Goal: Book appointment/travel/reservation

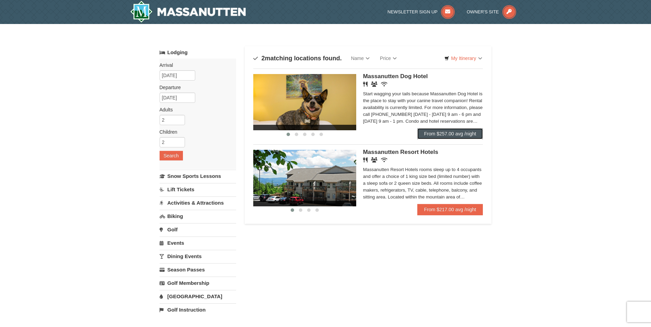
click at [446, 130] on link "From $257.00 avg /night" at bounding box center [450, 133] width 66 height 11
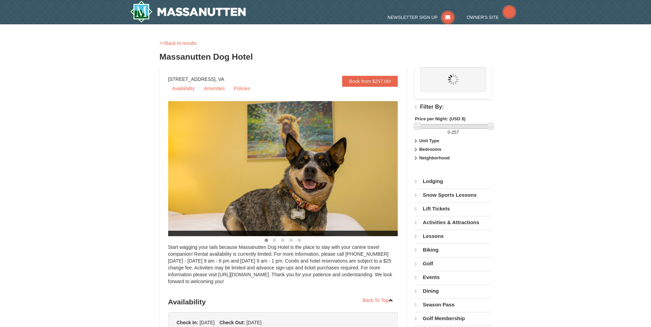
select select "10"
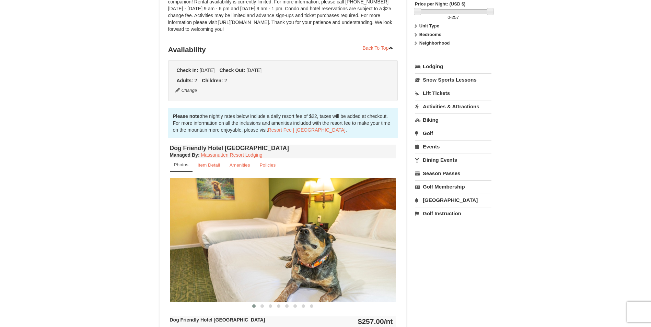
scroll to position [240, 0]
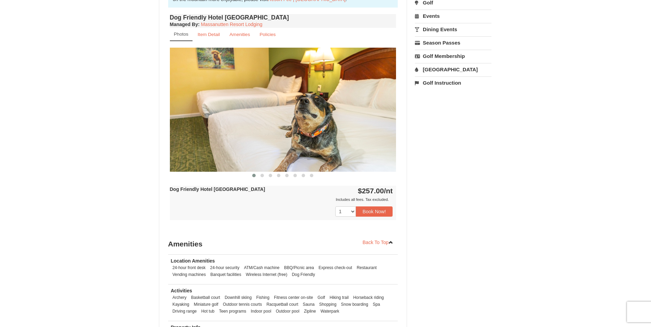
click at [354, 123] on img at bounding box center [283, 110] width 226 height 124
click at [386, 115] on img at bounding box center [283, 110] width 226 height 124
click at [390, 109] on img at bounding box center [283, 110] width 226 height 124
click at [390, 94] on img at bounding box center [283, 110] width 226 height 124
drag, startPoint x: 309, startPoint y: 132, endPoint x: 320, endPoint y: 163, distance: 32.5
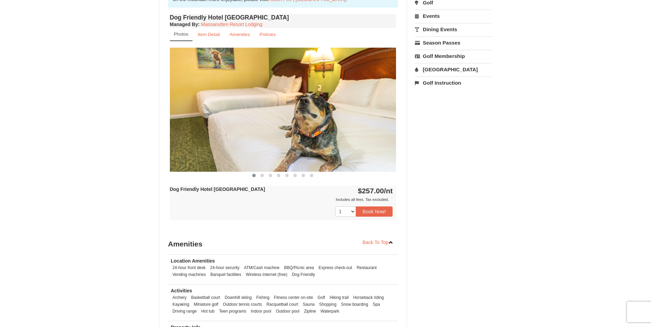
click at [310, 134] on img at bounding box center [283, 110] width 226 height 124
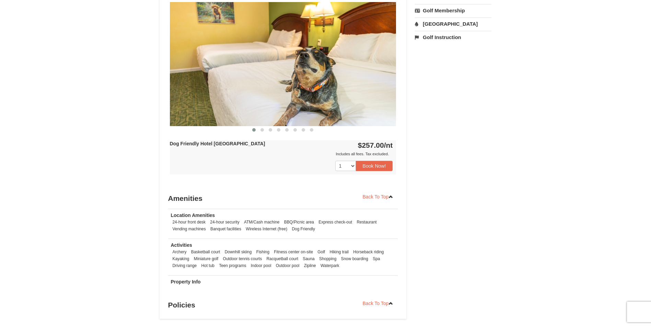
scroll to position [206, 0]
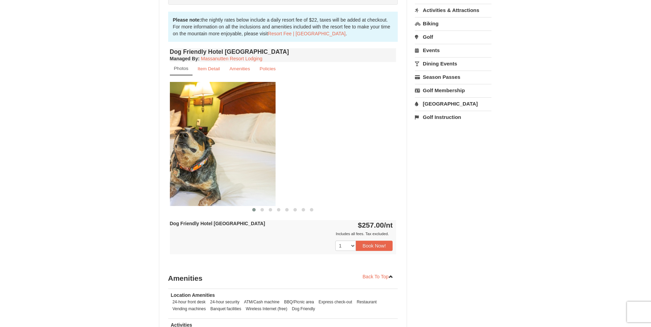
drag, startPoint x: 279, startPoint y: 182, endPoint x: 156, endPoint y: 177, distance: 123.3
click at [156, 177] on div "× <<Back to results Massanutten Dog Hotel Book from $257.00! [STREET_ADDRESS], …" at bounding box center [326, 116] width 346 height 583
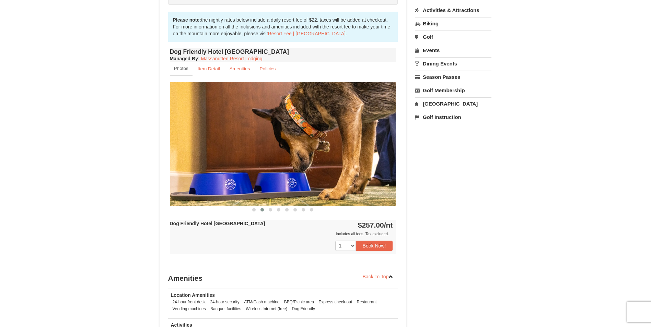
drag, startPoint x: 348, startPoint y: 156, endPoint x: 192, endPoint y: 156, distance: 155.8
click at [196, 156] on img at bounding box center [283, 144] width 226 height 124
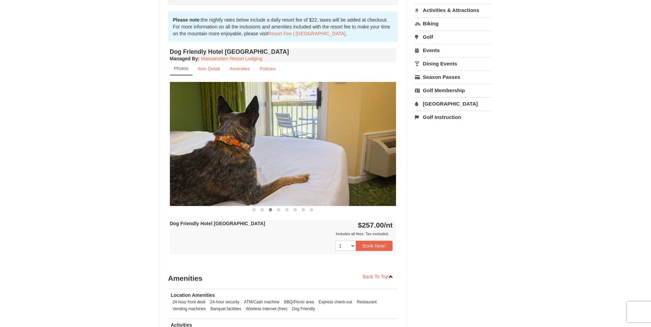
drag, startPoint x: 365, startPoint y: 146, endPoint x: 198, endPoint y: 152, distance: 166.8
click at [201, 150] on img at bounding box center [283, 144] width 226 height 124
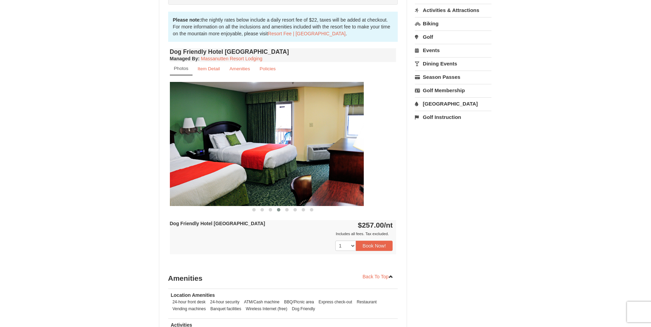
drag, startPoint x: 357, startPoint y: 149, endPoint x: 151, endPoint y: 149, distance: 205.9
click at [171, 149] on img at bounding box center [250, 144] width 226 height 124
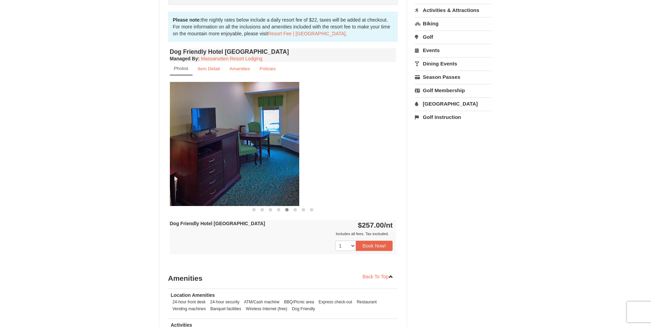
drag, startPoint x: 362, startPoint y: 140, endPoint x: 144, endPoint y: 146, distance: 217.9
click at [159, 142] on div "× <<Back to results Massanutten Dog Hotel Book from $257.00! [STREET_ADDRESS], …" at bounding box center [326, 116] width 346 height 583
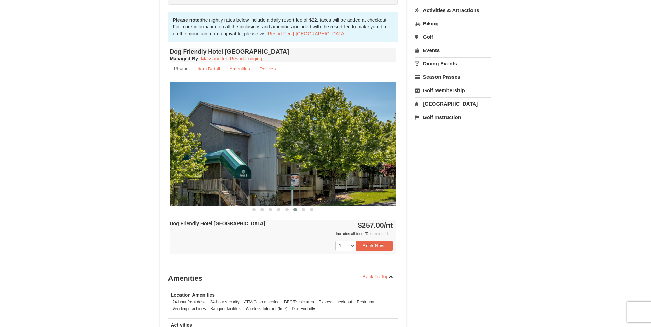
click at [79, 146] on div "× <<Back to results Massanutten Dog Hotel Book from $257.00! [STREET_ADDRESS], …" at bounding box center [325, 116] width 651 height 596
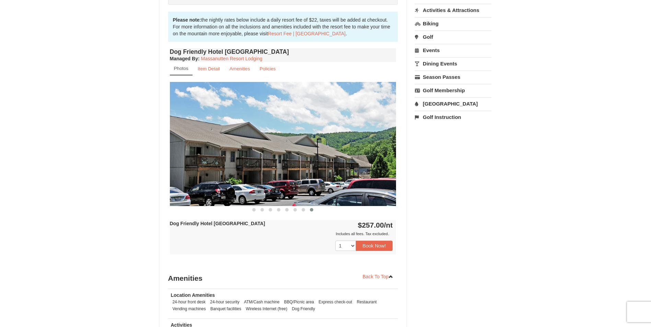
drag, startPoint x: 368, startPoint y: 143, endPoint x: 112, endPoint y: 153, distance: 256.2
click at [110, 147] on div "× <<Back to results Massanutten Dog Hotel Book from $257.00! [STREET_ADDRESS], …" at bounding box center [325, 116] width 651 height 596
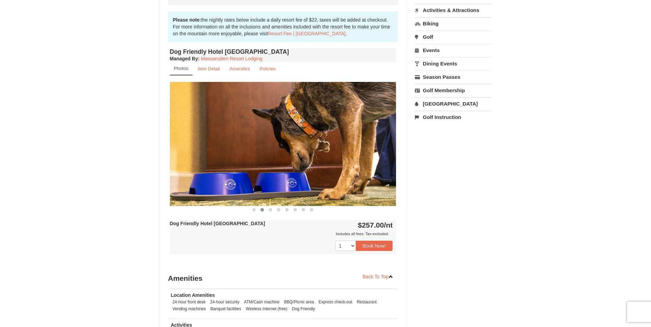
drag, startPoint x: 361, startPoint y: 144, endPoint x: 124, endPoint y: 149, distance: 237.1
click at [261, 144] on img at bounding box center [283, 144] width 226 height 124
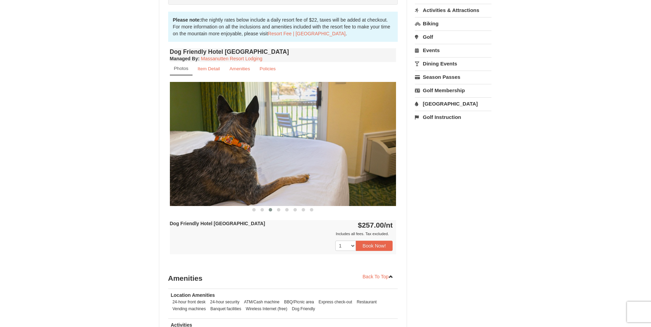
click at [176, 129] on img at bounding box center [283, 144] width 226 height 124
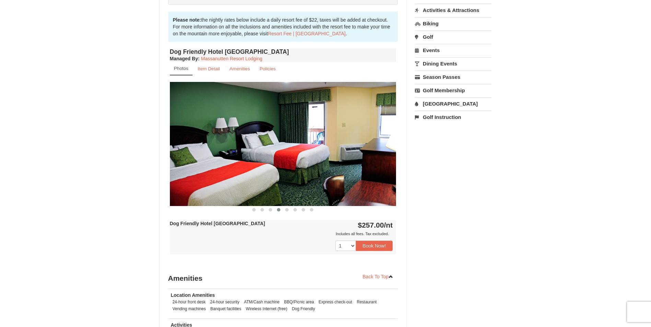
drag, startPoint x: 356, startPoint y: 127, endPoint x: 27, endPoint y: 119, distance: 328.8
click at [48, 119] on div "× <<Back to results Massanutten Dog Hotel Book from $257.00! [STREET_ADDRESS], …" at bounding box center [325, 116] width 651 height 596
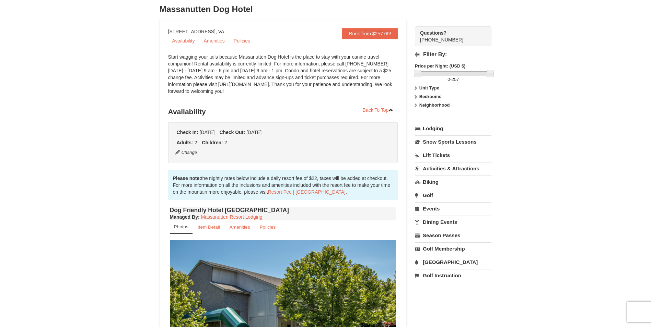
scroll to position [0, 0]
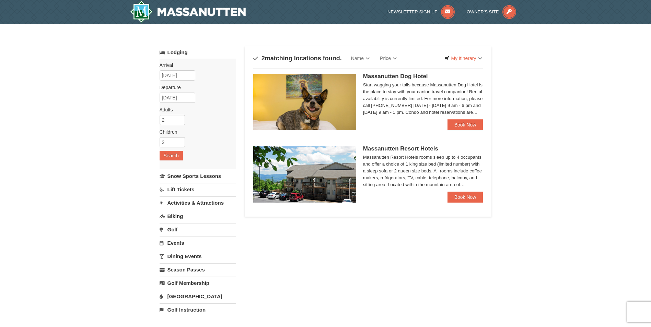
click at [302, 173] on img at bounding box center [304, 174] width 103 height 56
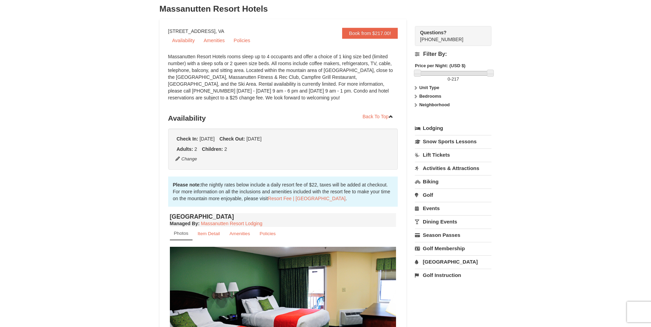
scroll to position [60, 0]
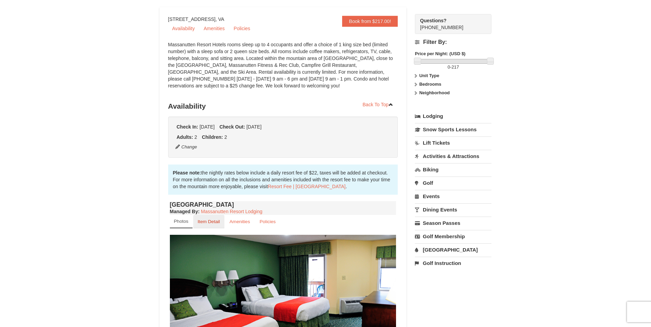
click at [216, 223] on small "Item Detail" at bounding box center [209, 221] width 22 height 5
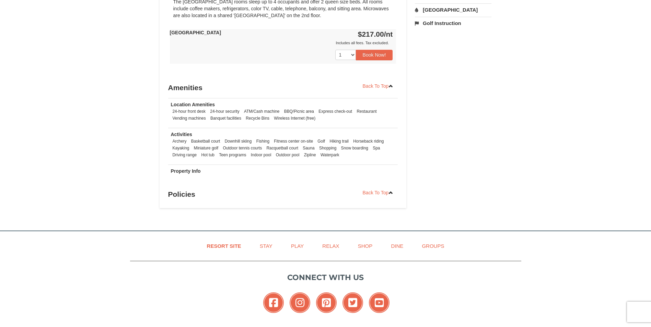
scroll to position [163, 0]
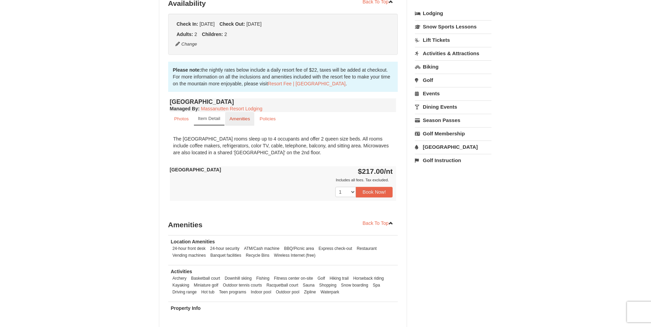
click at [249, 120] on small "Amenities" at bounding box center [240, 118] width 21 height 5
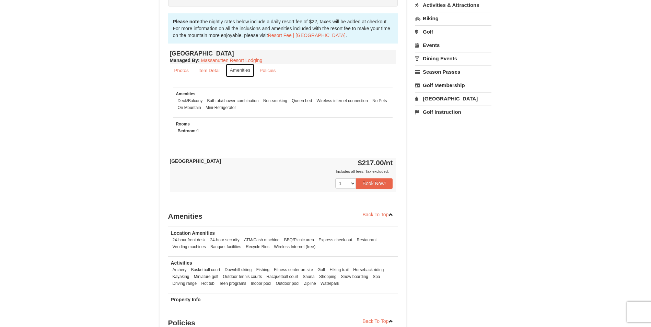
scroll to position [94, 0]
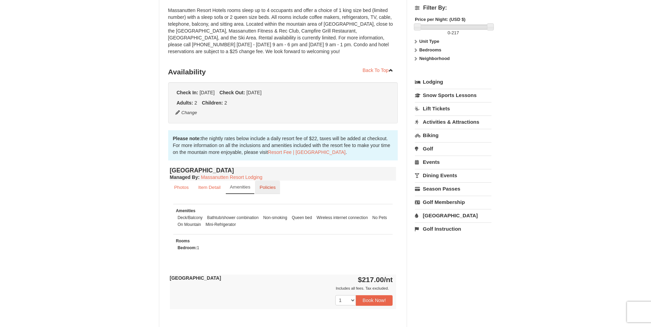
click at [263, 191] on link "Policies" at bounding box center [267, 187] width 25 height 13
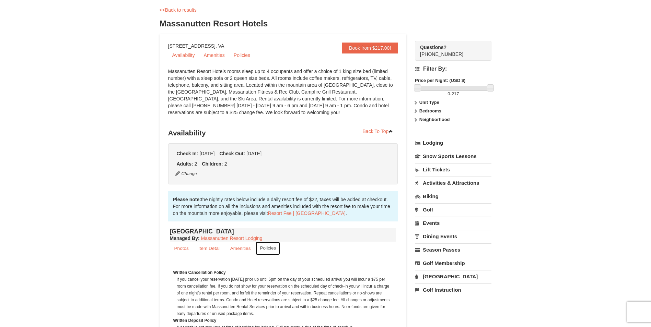
scroll to position [0, 0]
